Goal: Task Accomplishment & Management: Use online tool/utility

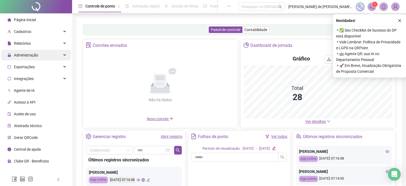
click at [51, 52] on div "Administração" at bounding box center [36, 55] width 70 height 11
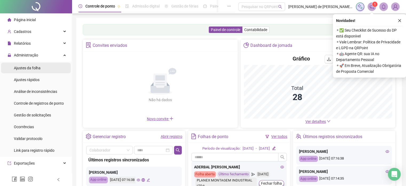
click at [45, 67] on li "Ajustes da folha" at bounding box center [36, 67] width 70 height 11
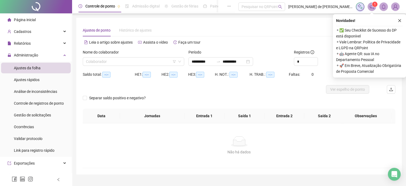
type input "**********"
click at [127, 60] on input "search" at bounding box center [131, 61] width 90 height 8
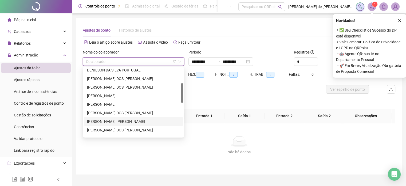
scroll to position [80, 0]
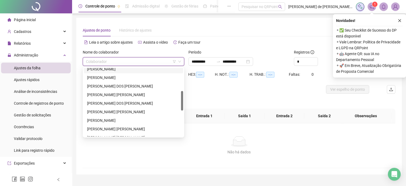
click at [101, 70] on div "[PERSON_NAME]" at bounding box center [133, 69] width 93 height 6
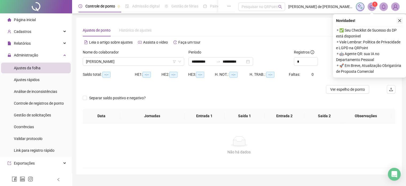
click at [397, 22] on button "button" at bounding box center [400, 20] width 6 height 6
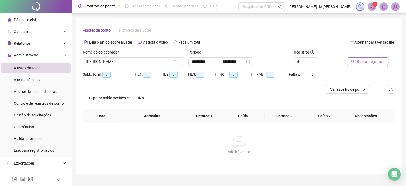
click at [371, 62] on span "Buscar registros" at bounding box center [370, 61] width 27 height 6
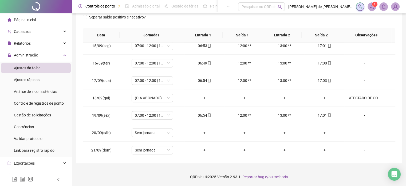
scroll to position [249, 0]
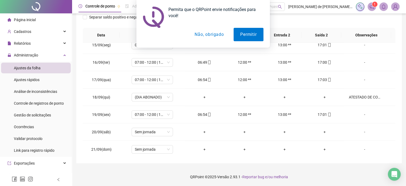
drag, startPoint x: 207, startPoint y: 38, endPoint x: 208, endPoint y: 34, distance: 3.8
click at [208, 38] on button "Não, obrigado" at bounding box center [209, 34] width 42 height 13
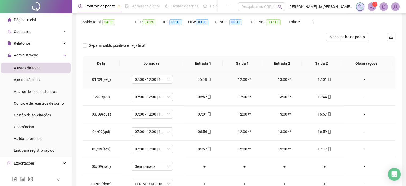
scroll to position [0, 0]
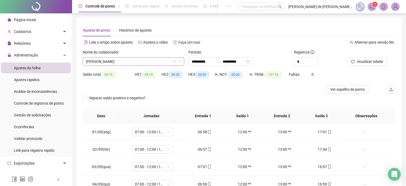
click at [104, 63] on span "[PERSON_NAME]" at bounding box center [133, 61] width 95 height 8
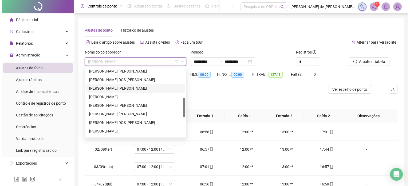
scroll to position [130, 0]
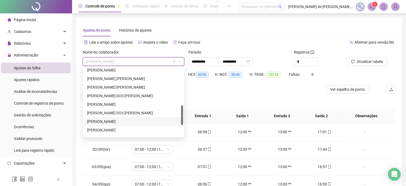
drag, startPoint x: 108, startPoint y: 120, endPoint x: 164, endPoint y: 112, distance: 55.8
click at [110, 120] on div "[PERSON_NAME]" at bounding box center [133, 121] width 93 height 6
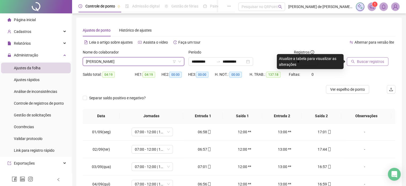
click at [362, 61] on span "Buscar registros" at bounding box center [370, 61] width 27 height 6
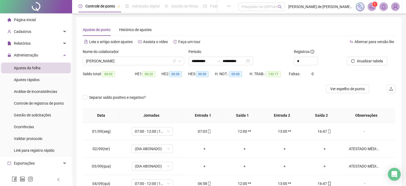
scroll to position [0, 0]
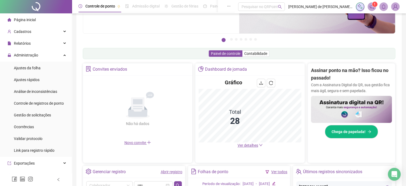
scroll to position [54, 0]
